Goal: Transaction & Acquisition: Purchase product/service

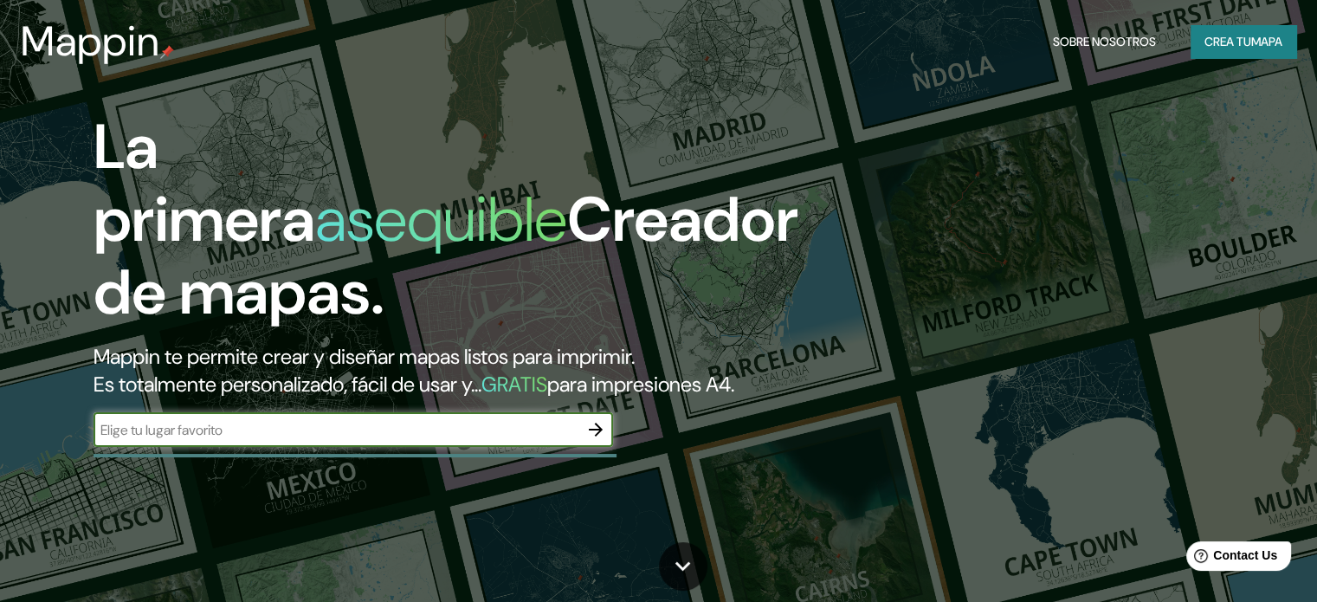
click at [597, 436] on icon "button" at bounding box center [596, 430] width 14 height 14
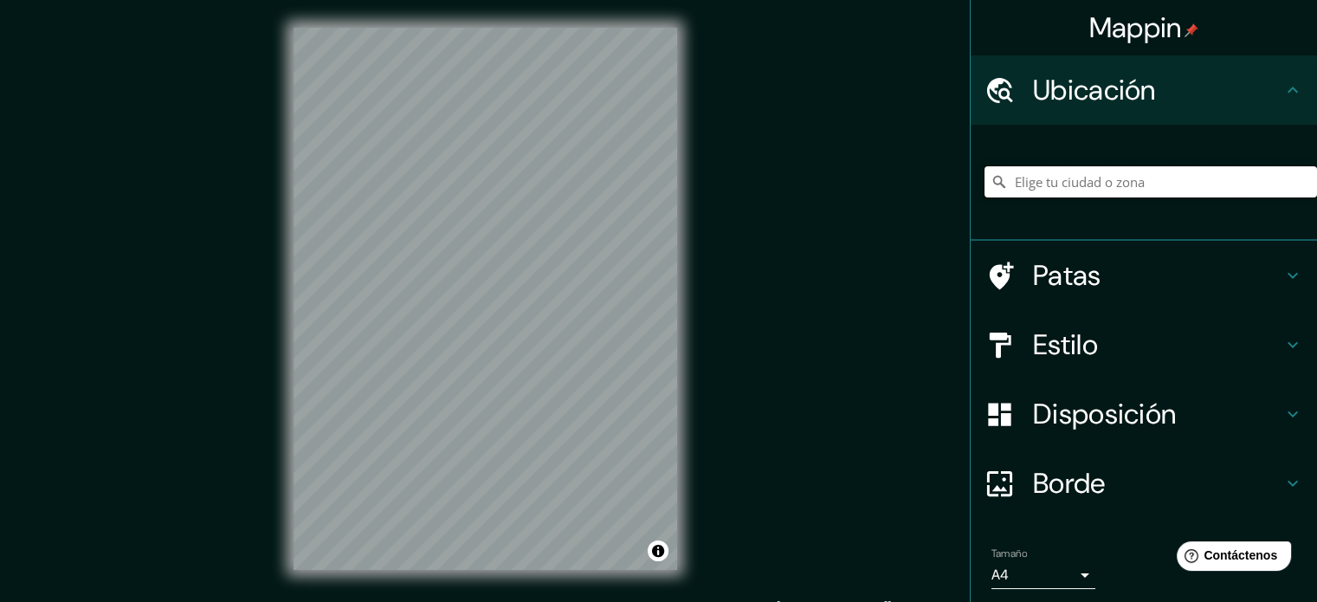
click at [1108, 195] on input "Elige tu ciudad o zona" at bounding box center [1150, 181] width 332 height 31
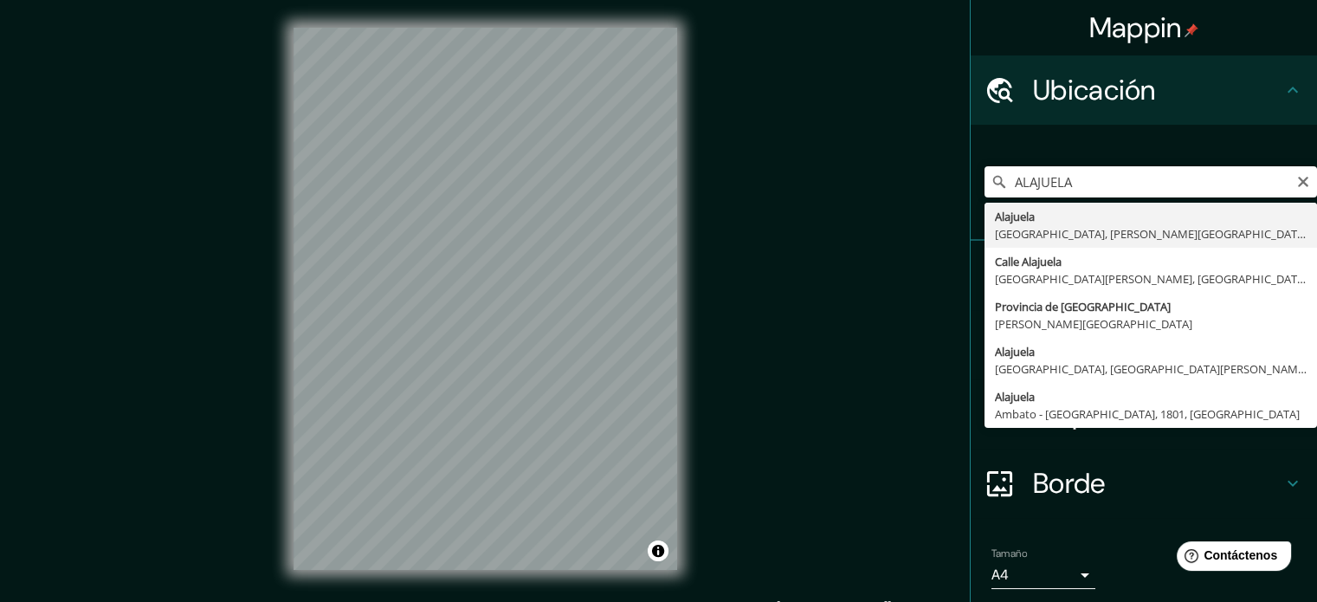
type input "[GEOGRAPHIC_DATA], [GEOGRAPHIC_DATA], [PERSON_NAME][GEOGRAPHIC_DATA]"
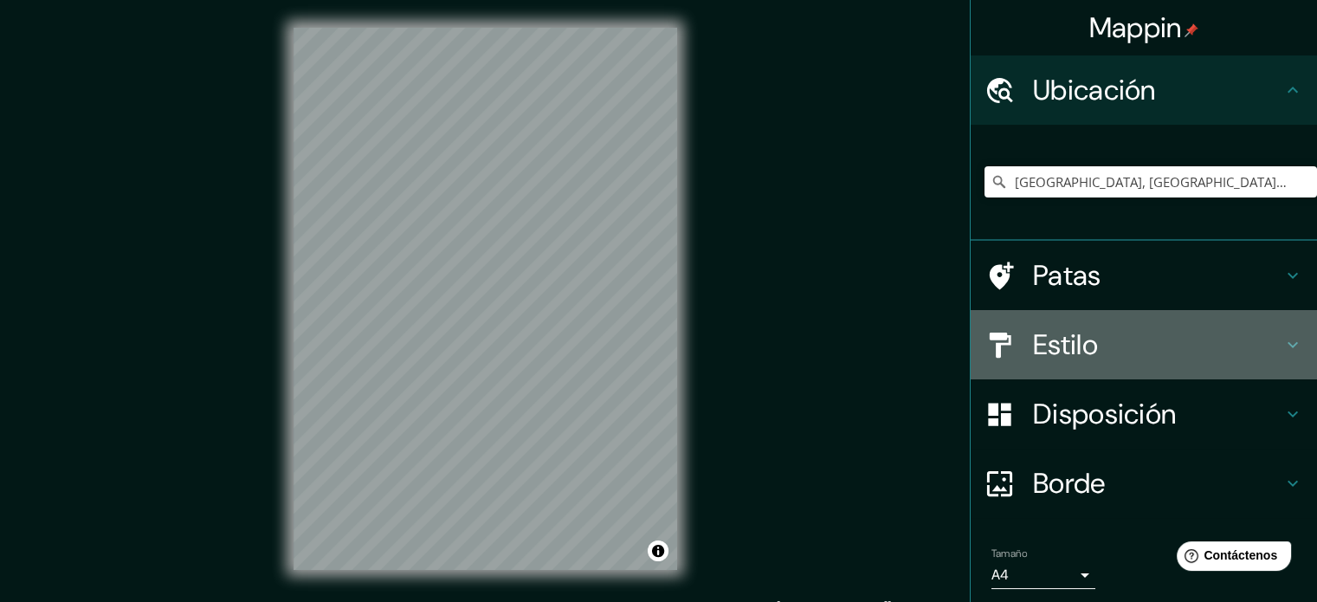
click at [1074, 330] on font "Estilo" at bounding box center [1065, 344] width 65 height 36
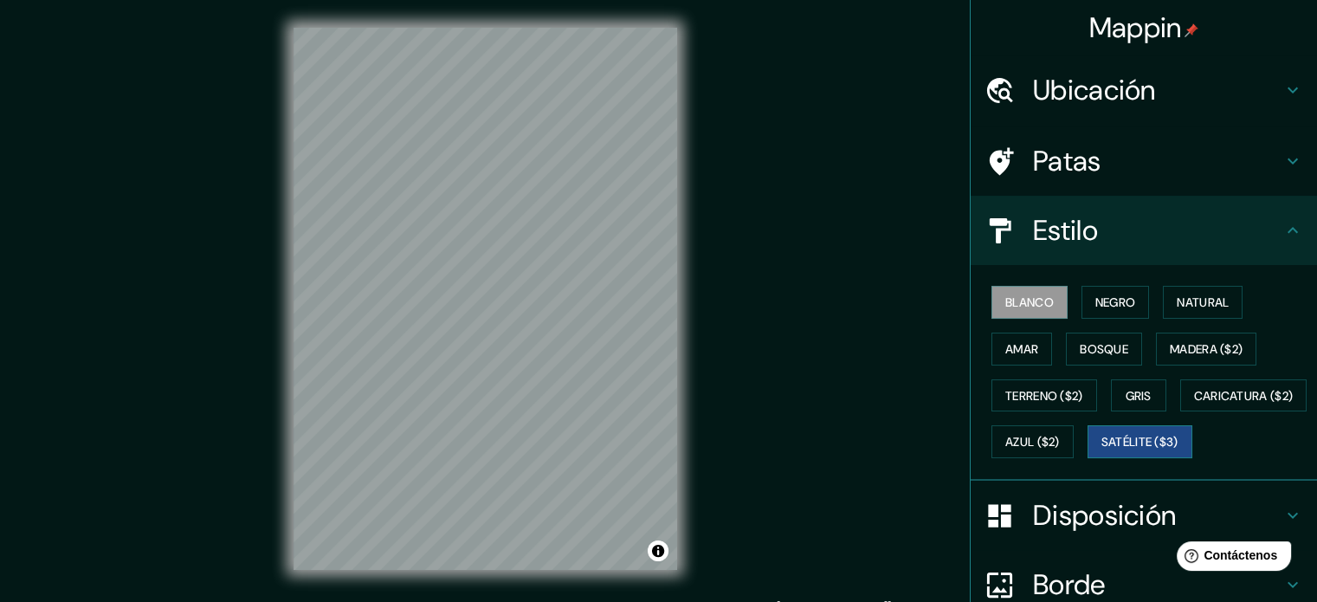
click at [1101, 453] on font "Satélite ($3)" at bounding box center [1139, 441] width 77 height 23
click at [1015, 301] on font "Blanco" at bounding box center [1029, 302] width 48 height 16
click at [1126, 297] on button "Negro" at bounding box center [1115, 302] width 68 height 33
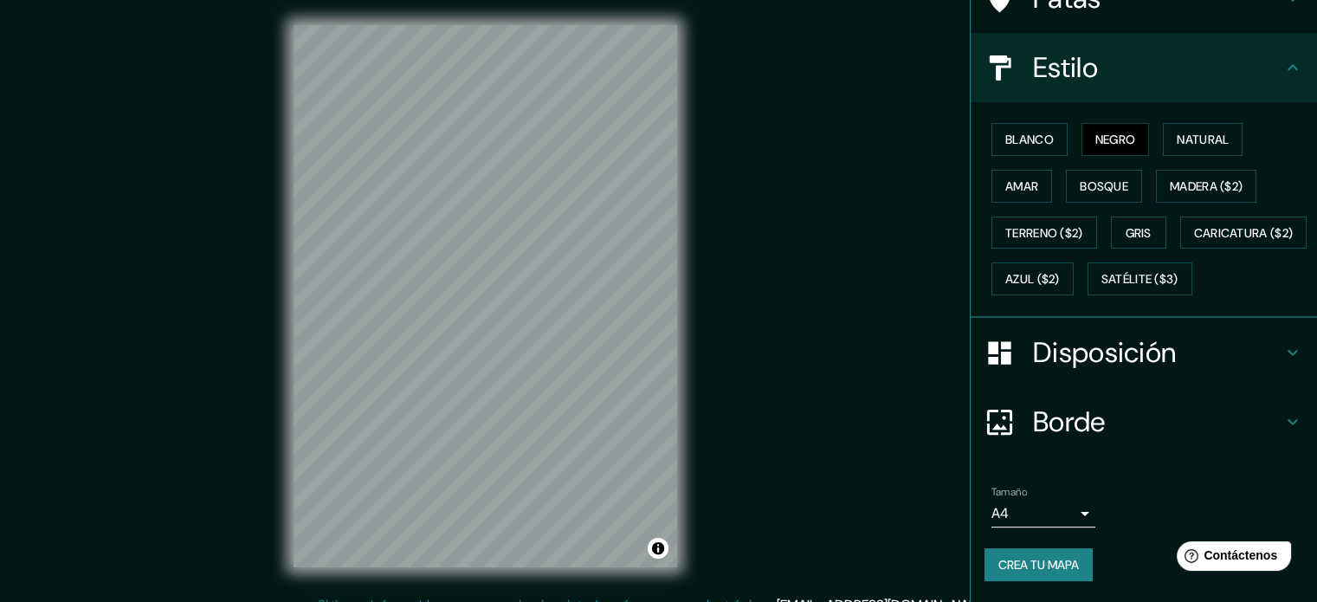
scroll to position [3, 0]
click at [1029, 564] on font "Crea tu mapa" at bounding box center [1038, 565] width 81 height 16
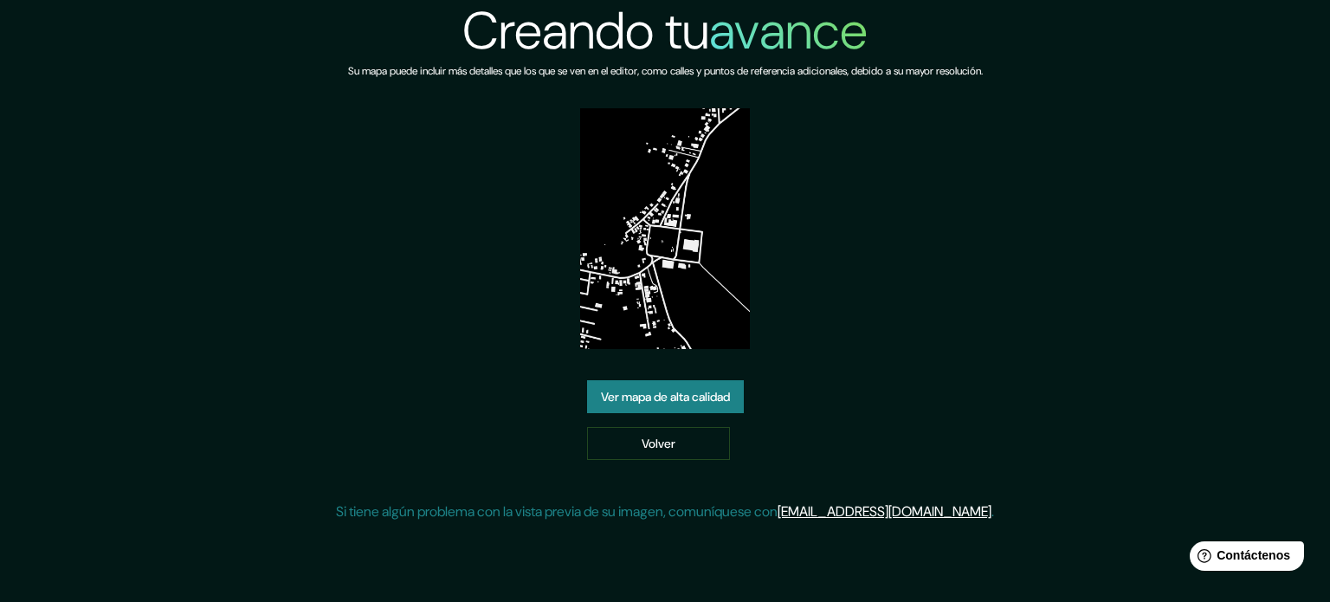
click at [672, 396] on font "Ver mapa de alta calidad" at bounding box center [665, 397] width 129 height 16
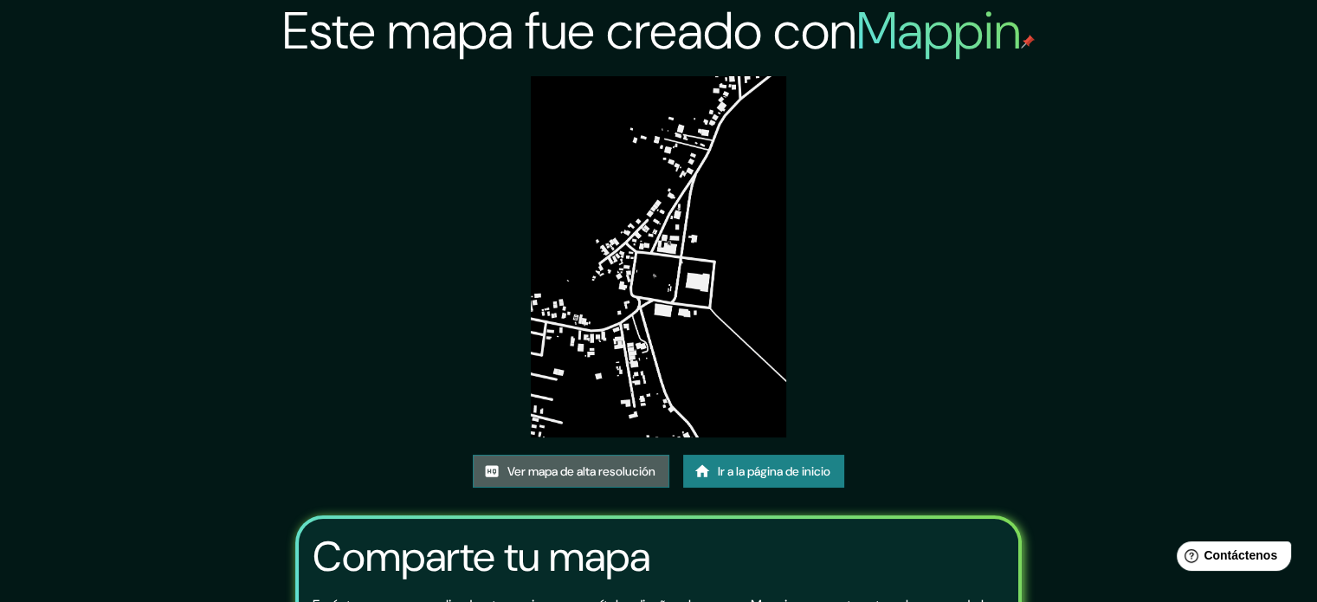
click at [599, 468] on font "Ver mapa de alta resolución" at bounding box center [581, 471] width 148 height 16
